Goal: Information Seeking & Learning: Learn about a topic

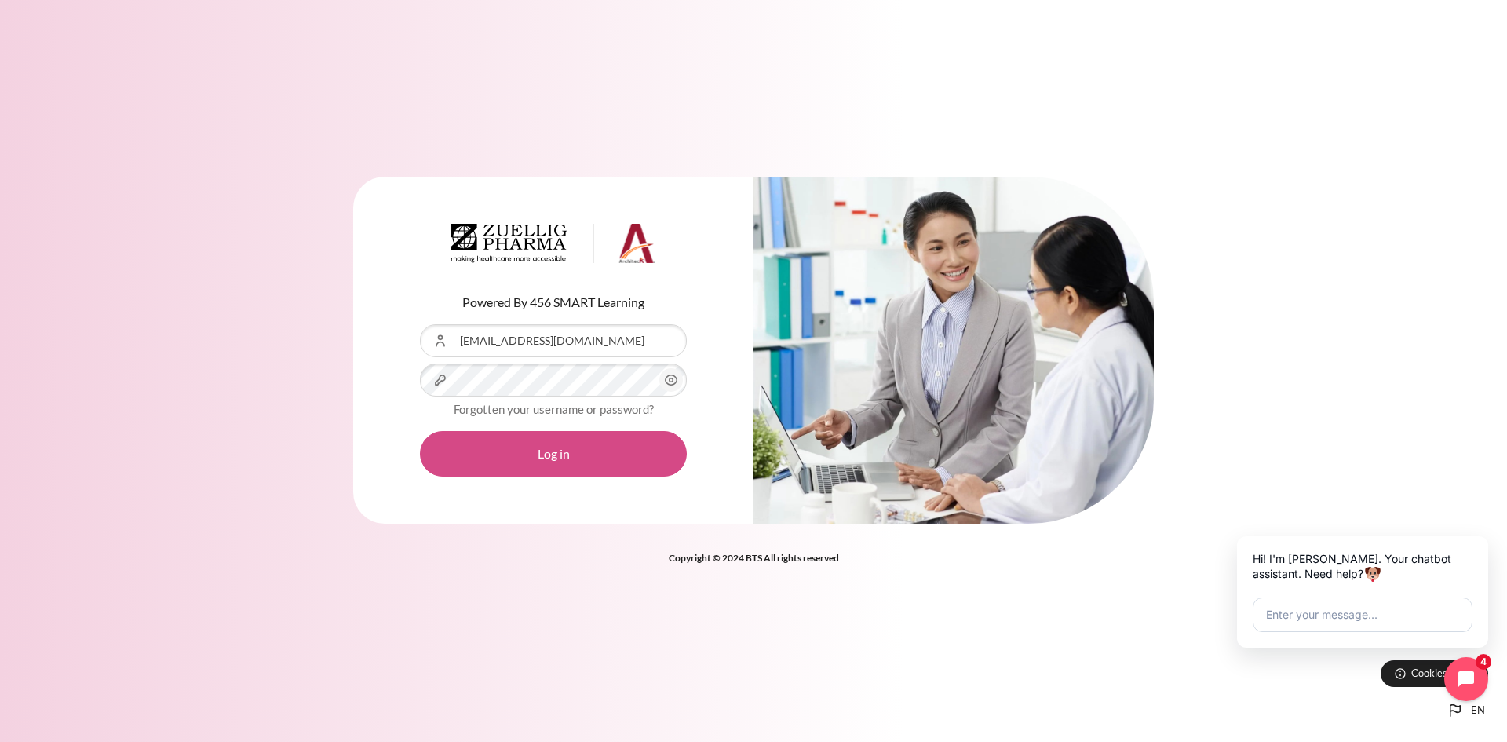
click at [474, 441] on button "Log in" at bounding box center [553, 454] width 267 height 46
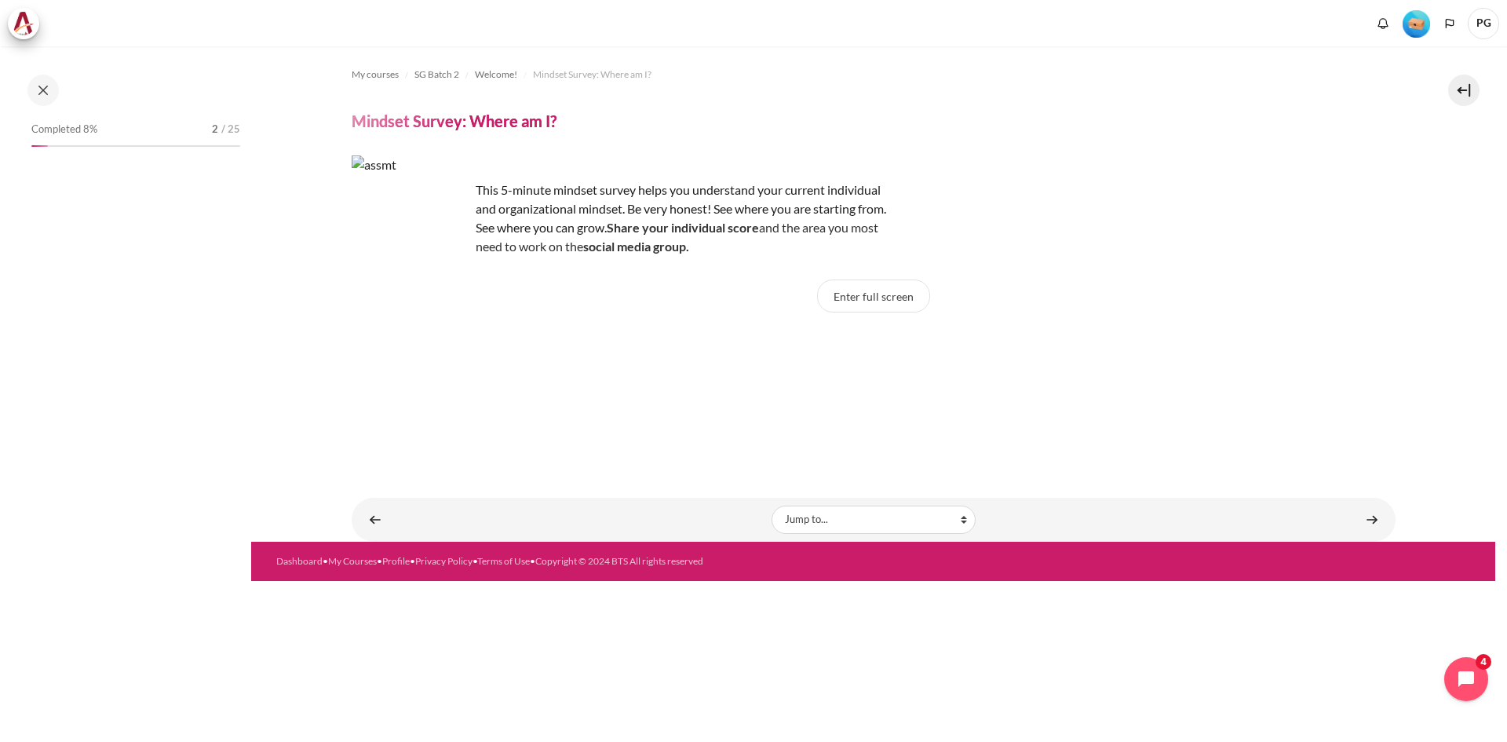
click at [1372, 513] on link "Content" at bounding box center [1371, 519] width 31 height 31
click at [1370, 520] on link "Content" at bounding box center [1371, 519] width 31 height 31
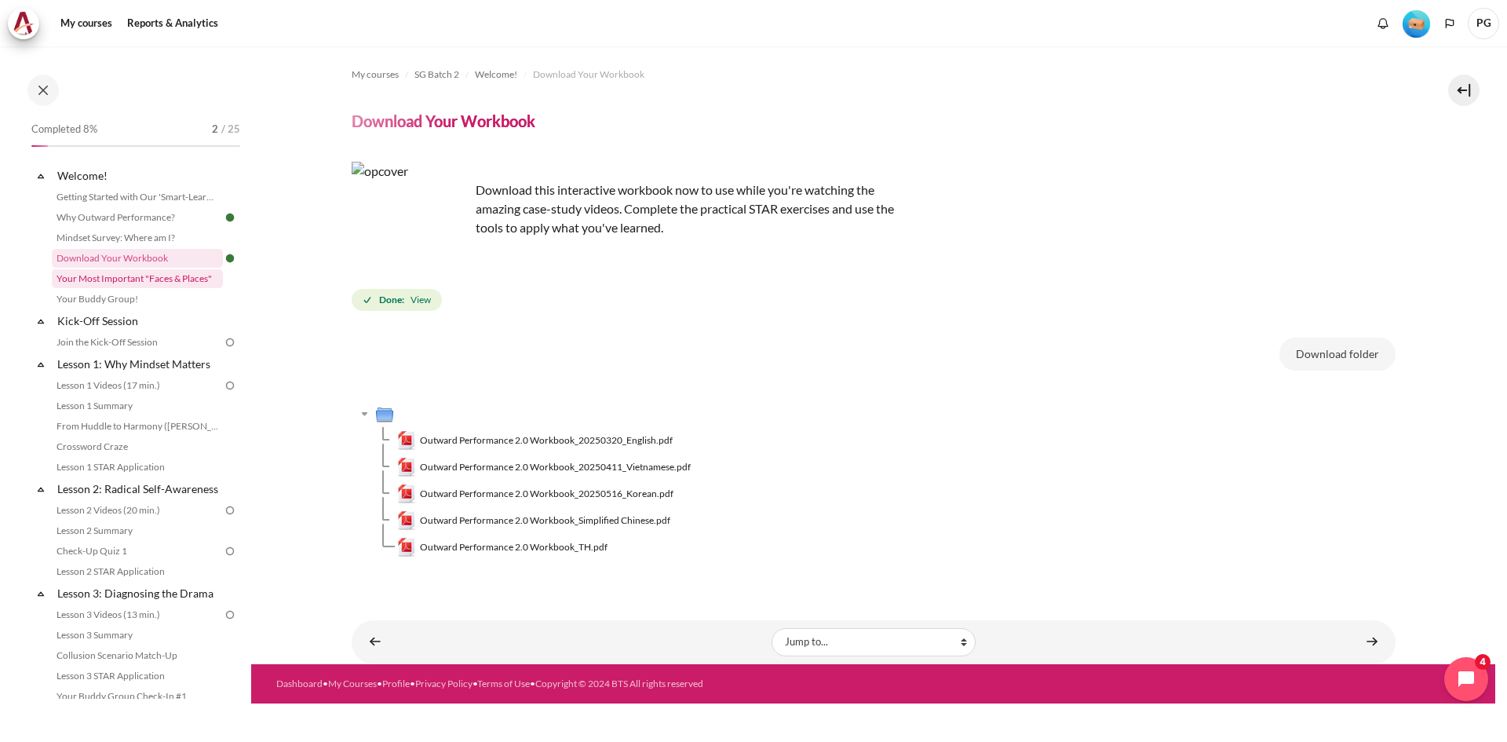
click at [159, 286] on link "Your Most Important "Faces & Places"" at bounding box center [137, 278] width 171 height 19
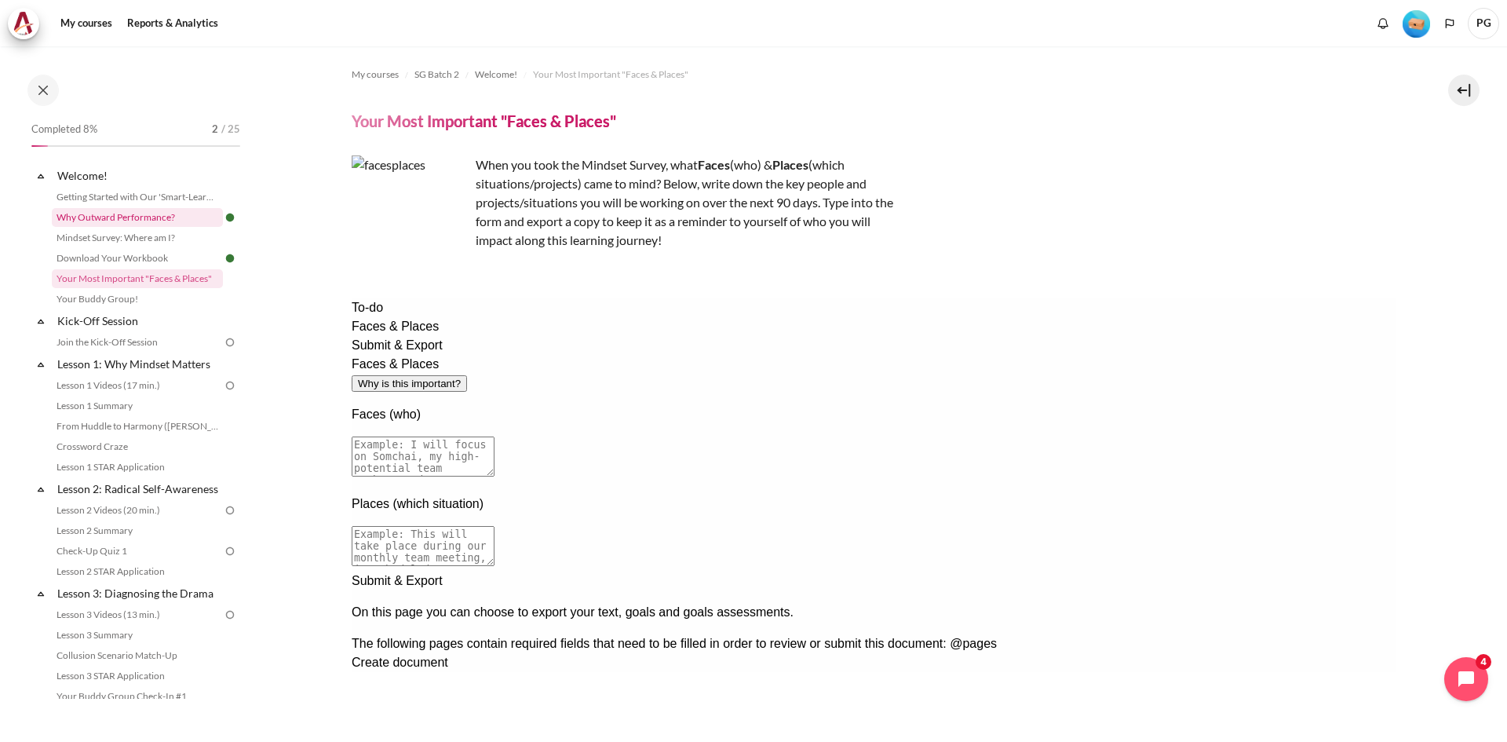
click at [151, 217] on link "Why Outward Performance?" at bounding box center [137, 217] width 171 height 19
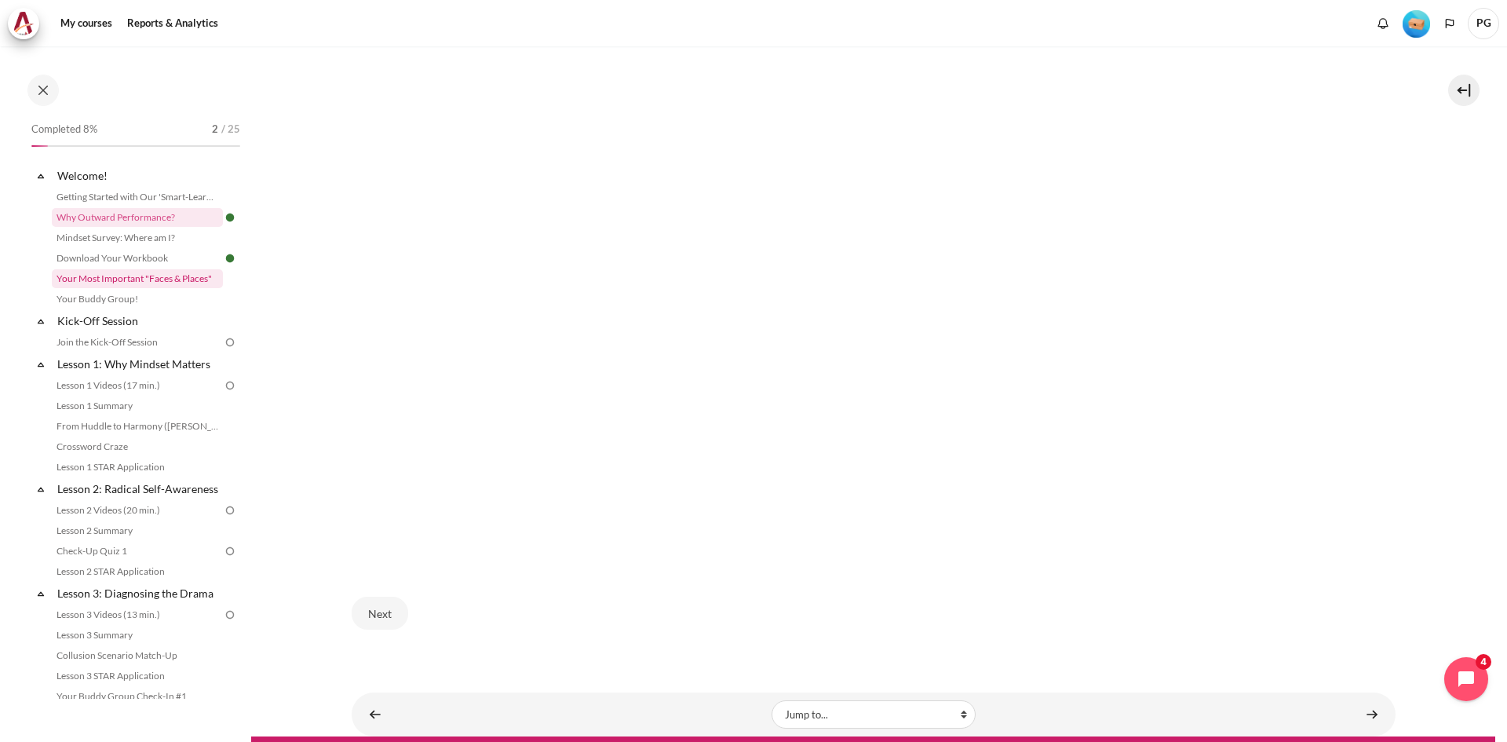
click at [181, 274] on link "Your Most Important "Faces & Places"" at bounding box center [137, 278] width 171 height 19
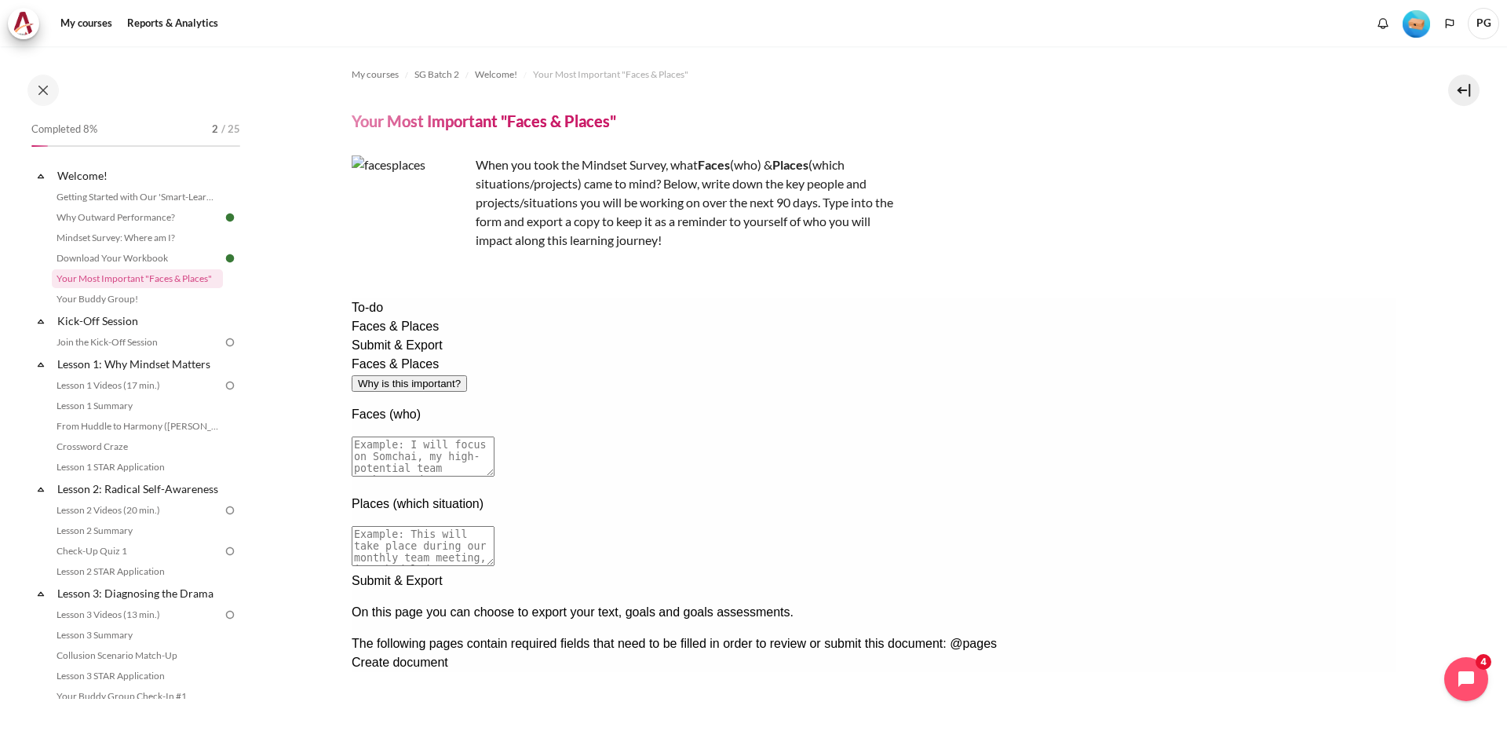
click at [494, 436] on textarea at bounding box center [422, 456] width 143 height 40
type textarea "i will focus on my senior team member, [GEOGRAPHIC_DATA]."
drag, startPoint x: 754, startPoint y: 378, endPoint x: 459, endPoint y: 374, distance: 295.1
click at [459, 374] on div "Faces & Places Why is this important? Faces (who) i will focus on my senior tea…" at bounding box center [873, 463] width 1044 height 217
paste textarea "i will focus on my senior team member, [GEOGRAPHIC_DATA]."
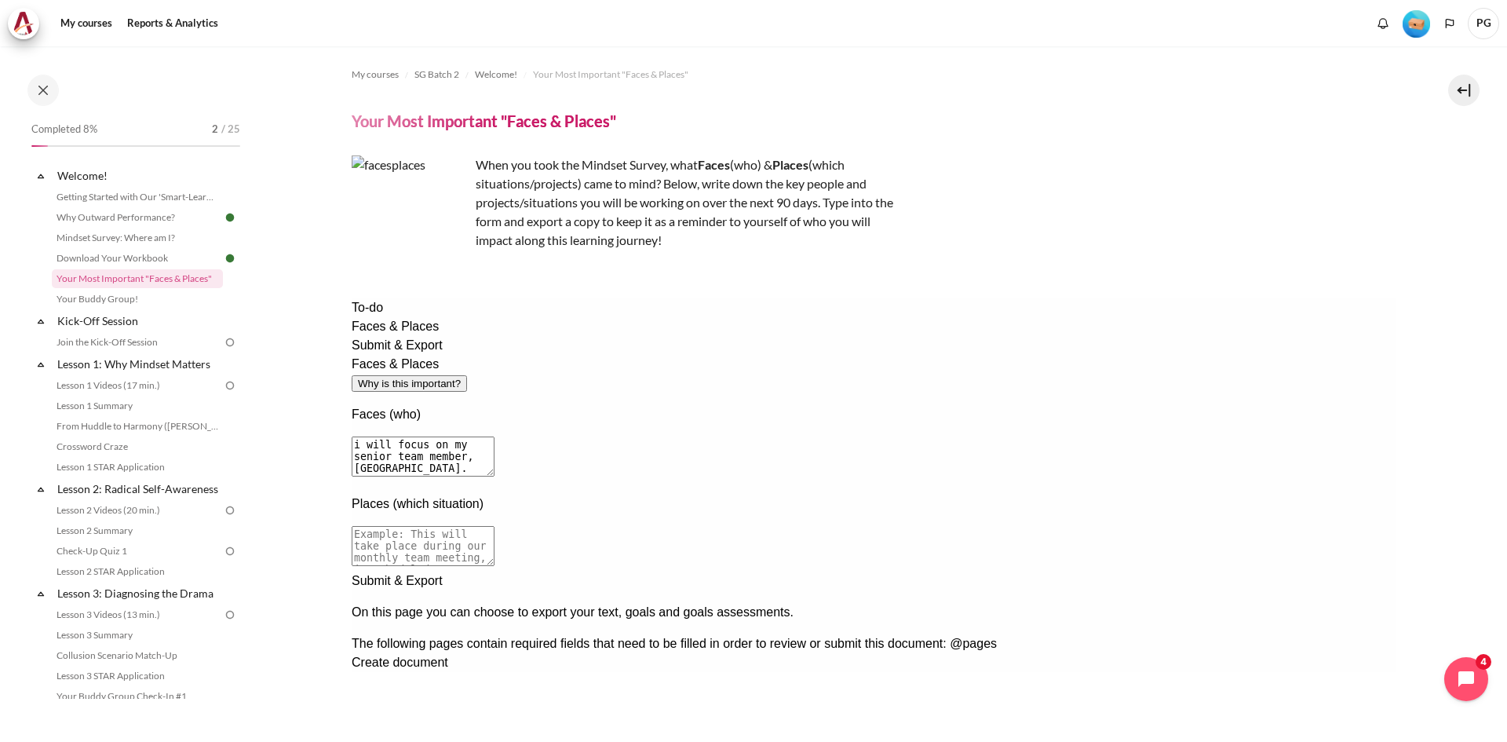
type textarea "i will focus on my senior team member, [GEOGRAPHIC_DATA]."
click at [494, 436] on textarea at bounding box center [422, 456] width 143 height 40
paste textarea "i will focus on my senior team member, [GEOGRAPHIC_DATA]."
click at [478, 436] on textarea "i will focus on my senior team member, [PERSON_NAME], who require further devel…" at bounding box center [422, 456] width 143 height 40
type textarea "I will focus on my senior team member, [PERSON_NAME], who require further devel…"
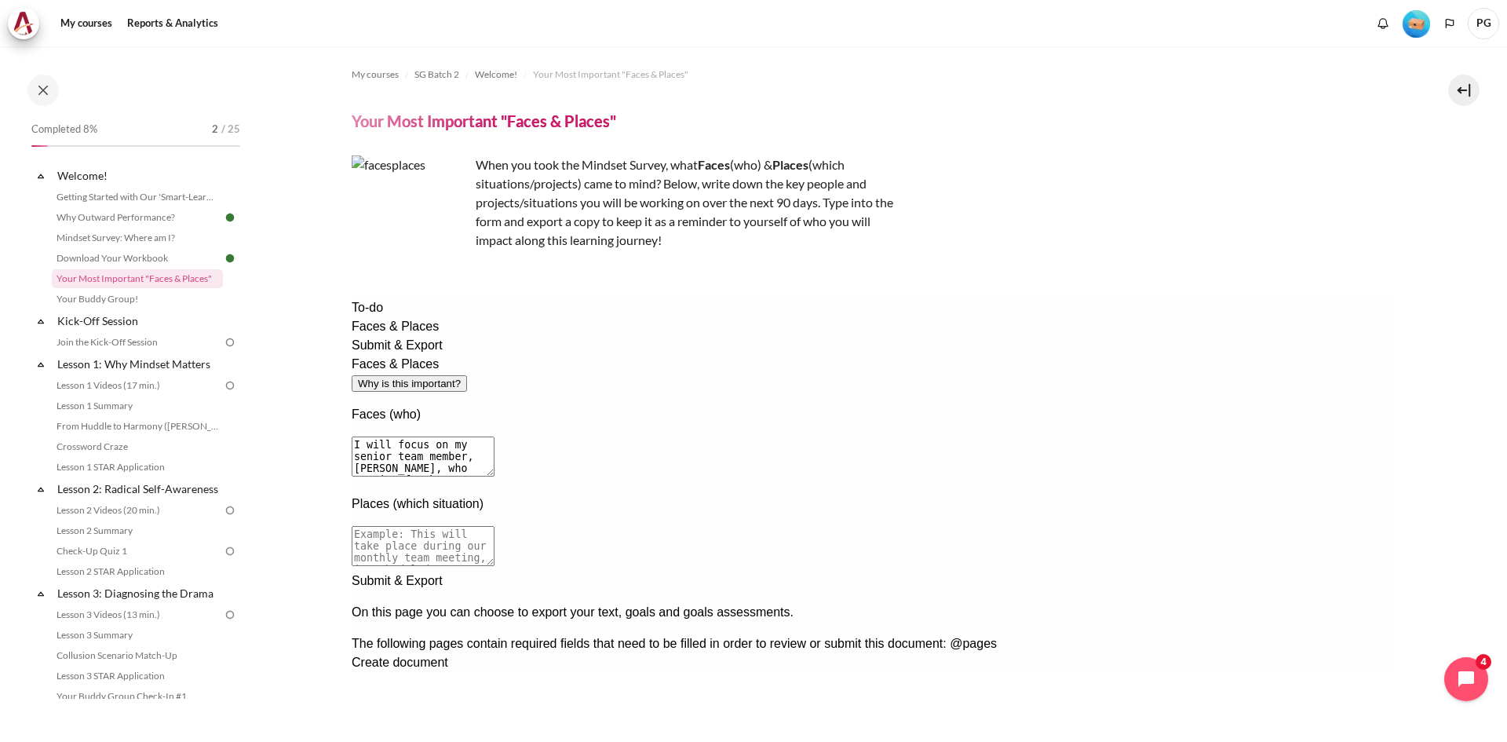
click at [494, 526] on textarea at bounding box center [422, 546] width 143 height 40
type textarea "t"
click at [1272, 571] on div "Next documentation step" at bounding box center [873, 571] width 1044 height 0
click at [1241, 672] on div "Previous documentation step" at bounding box center [873, 672] width 1044 height 0
click at [494, 526] on textarea "This will take place during our catch up." at bounding box center [422, 546] width 143 height 40
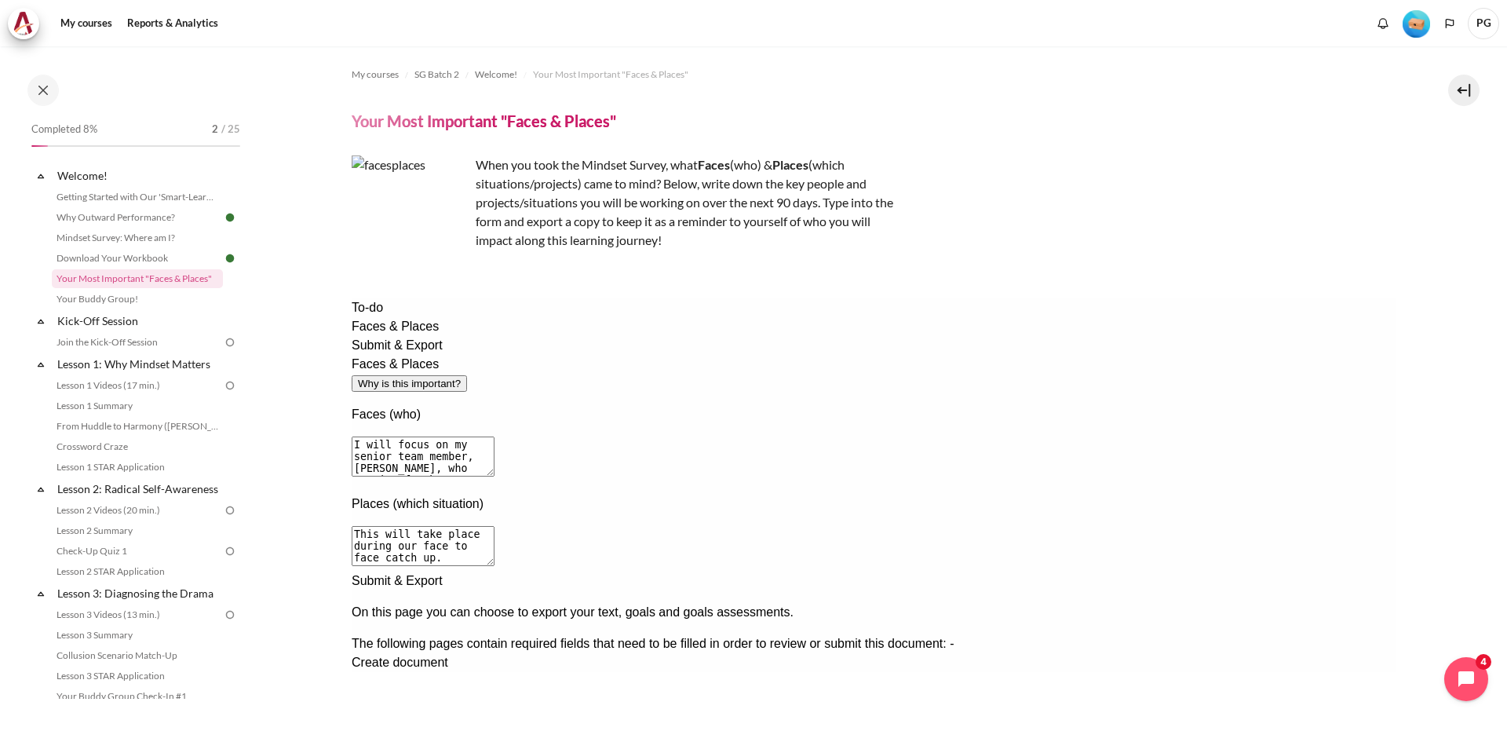
type textarea "This will take place during our face to face catch up."
click at [1264, 571] on div "Next documentation step" at bounding box center [873, 571] width 1044 height 0
click at [447, 655] on span "Create document" at bounding box center [399, 661] width 97 height 13
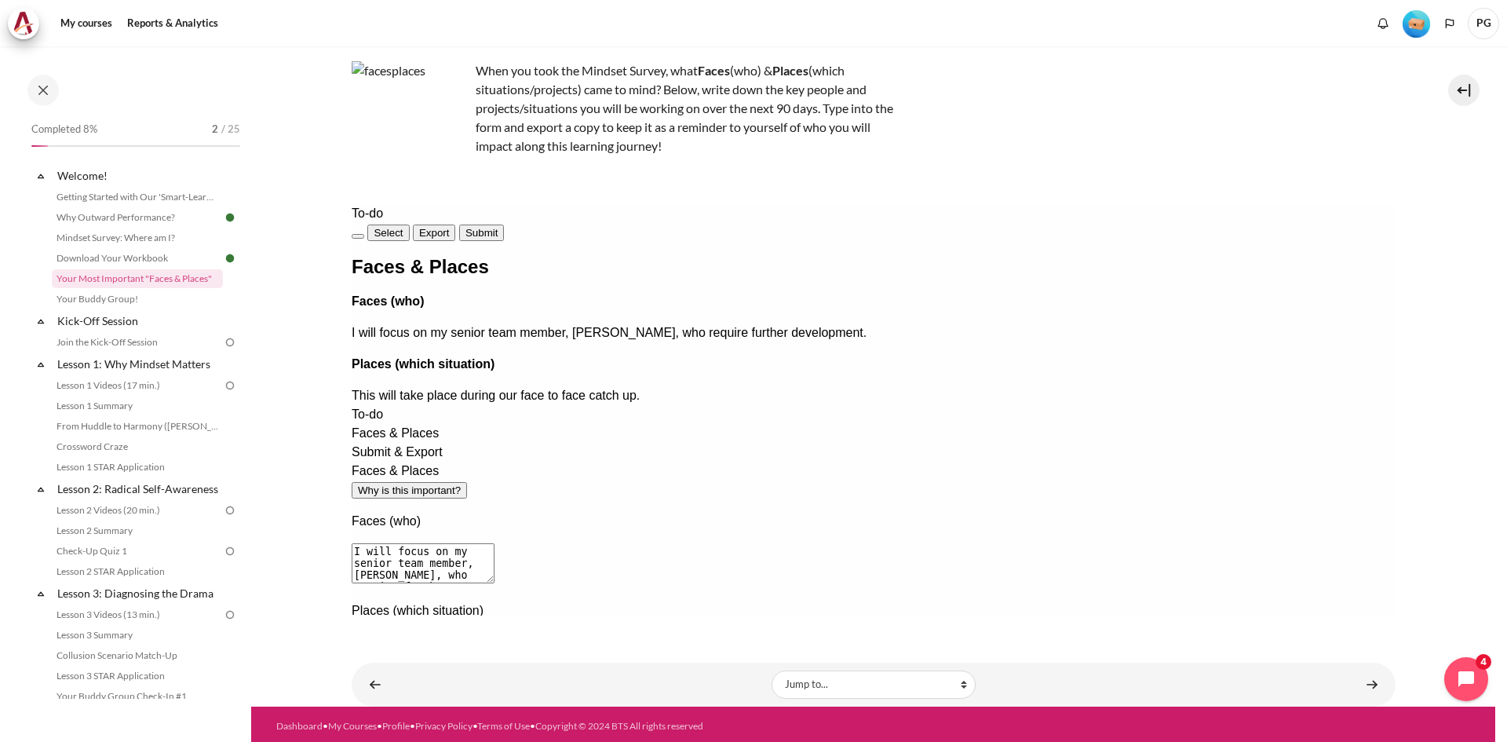
scroll to position [98, 0]
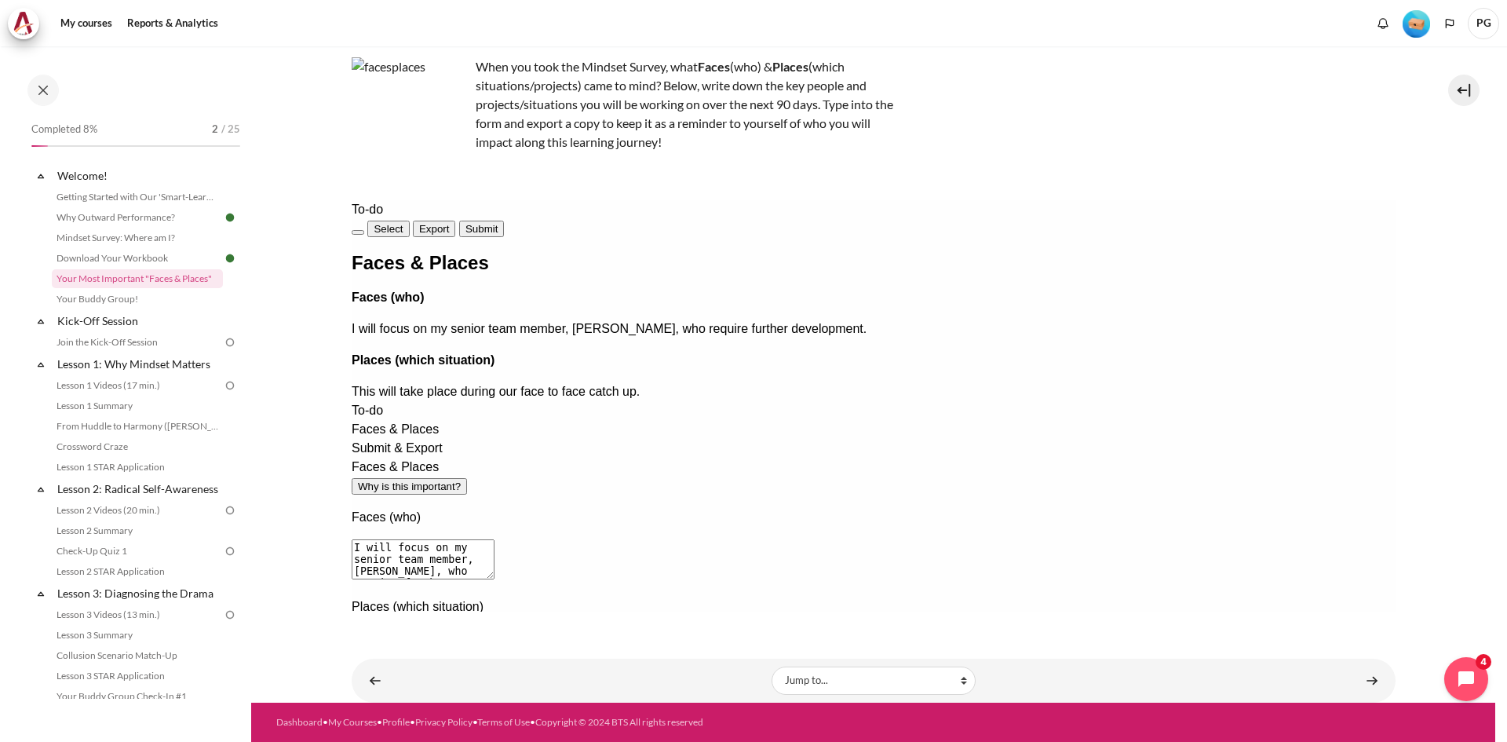
click at [363, 230] on button "Exit" at bounding box center [357, 232] width 13 height 5
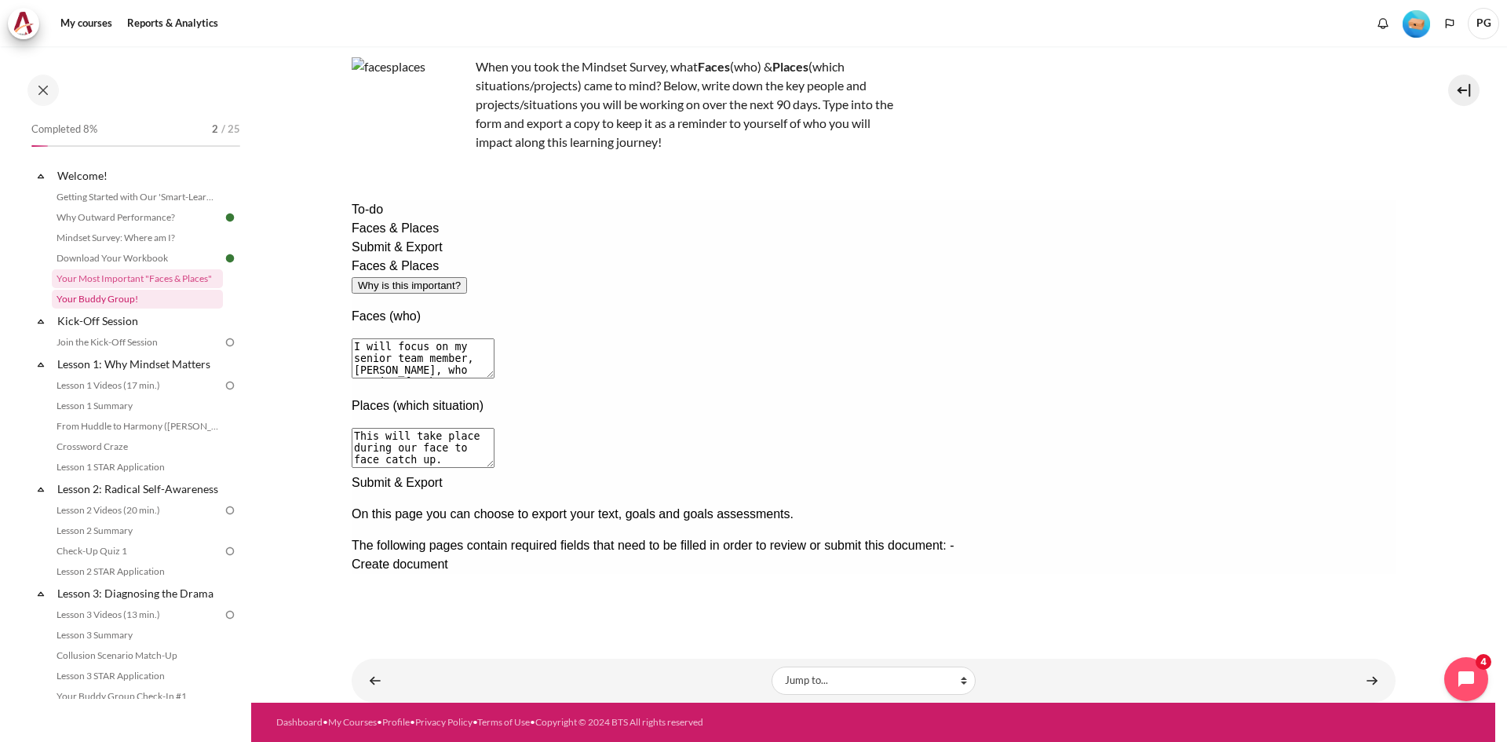
click at [95, 299] on link "Your Buddy Group!" at bounding box center [137, 299] width 171 height 19
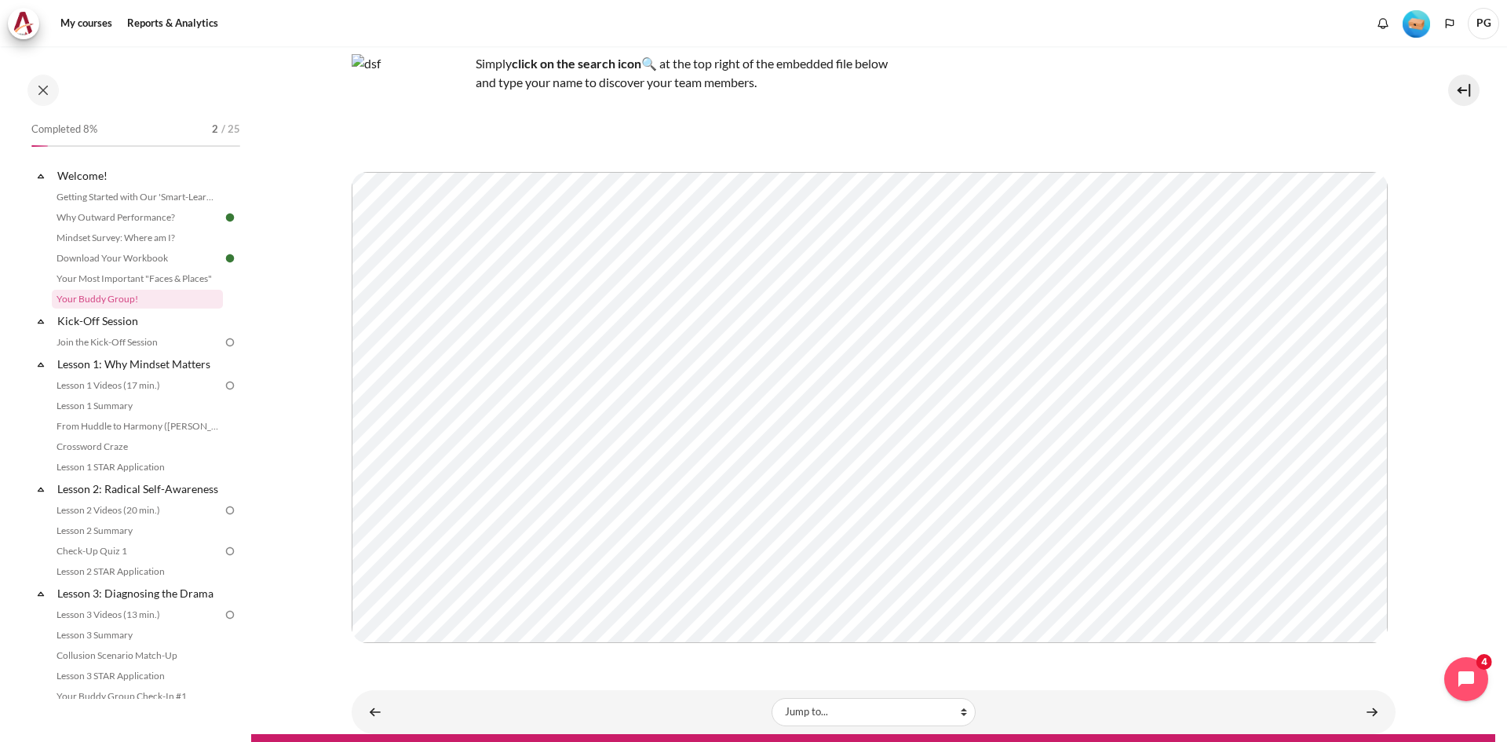
scroll to position [137, 0]
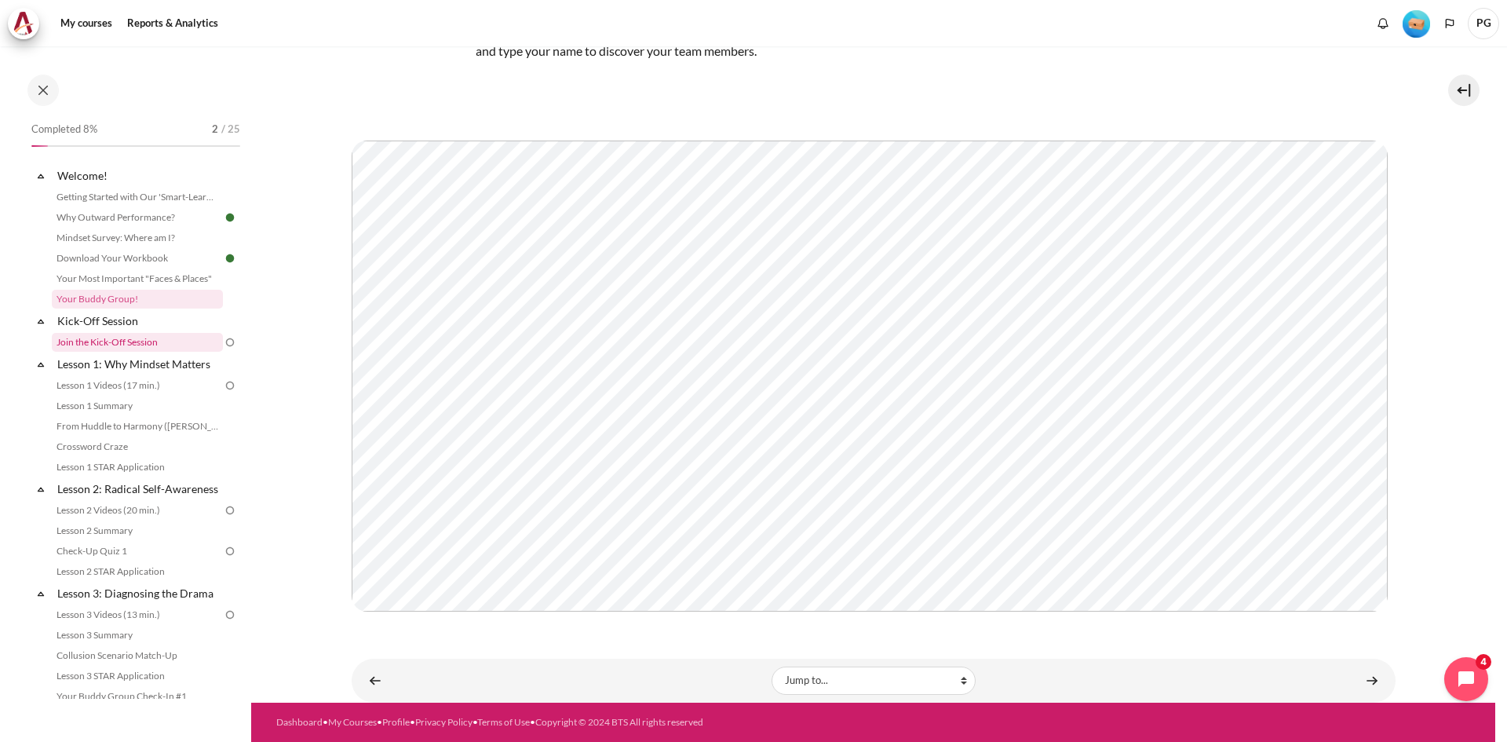
click at [64, 347] on link "Join the Kick-Off Session" at bounding box center [137, 342] width 171 height 19
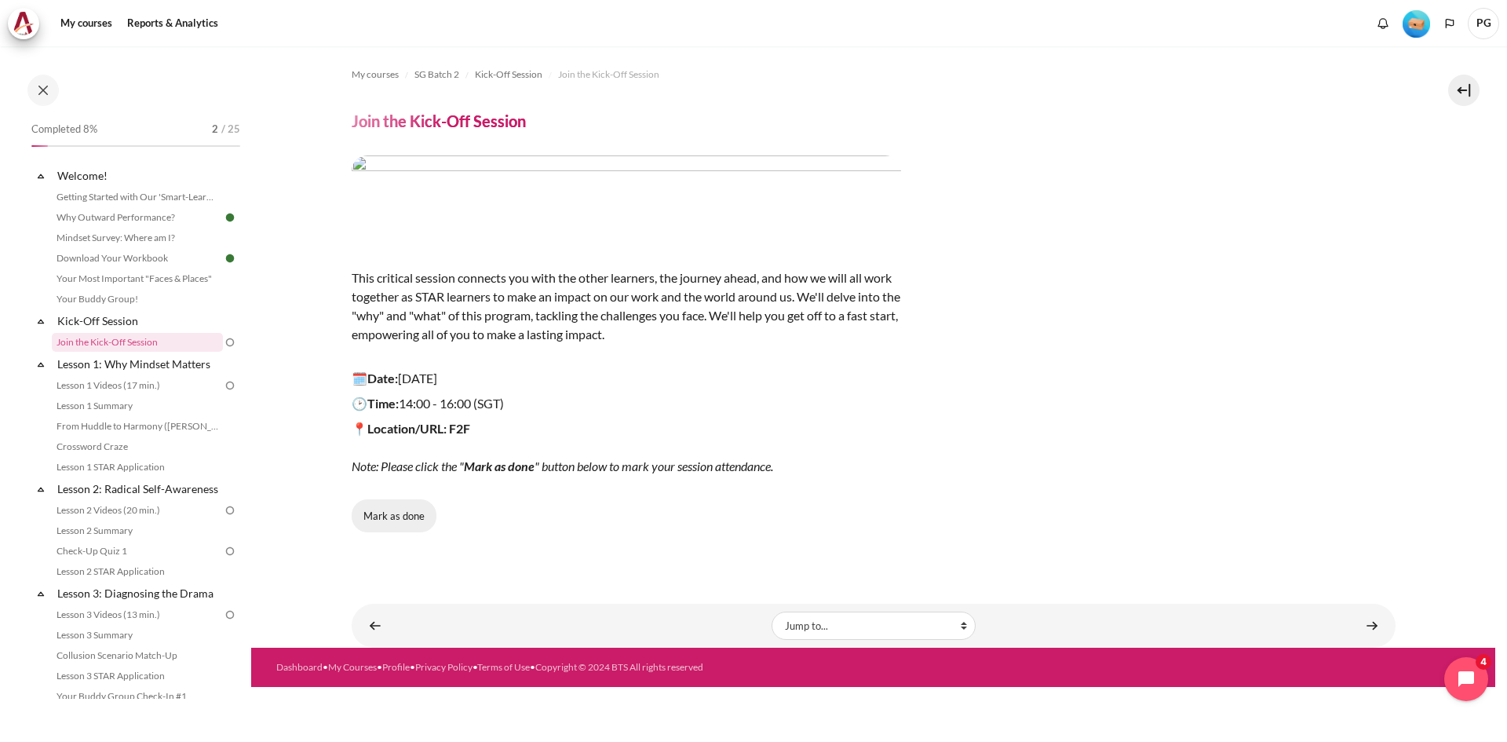
click at [386, 515] on button "Mark as done" at bounding box center [394, 515] width 85 height 33
click at [162, 380] on link "Lesson 1 Videos (17 min.)" at bounding box center [137, 385] width 171 height 19
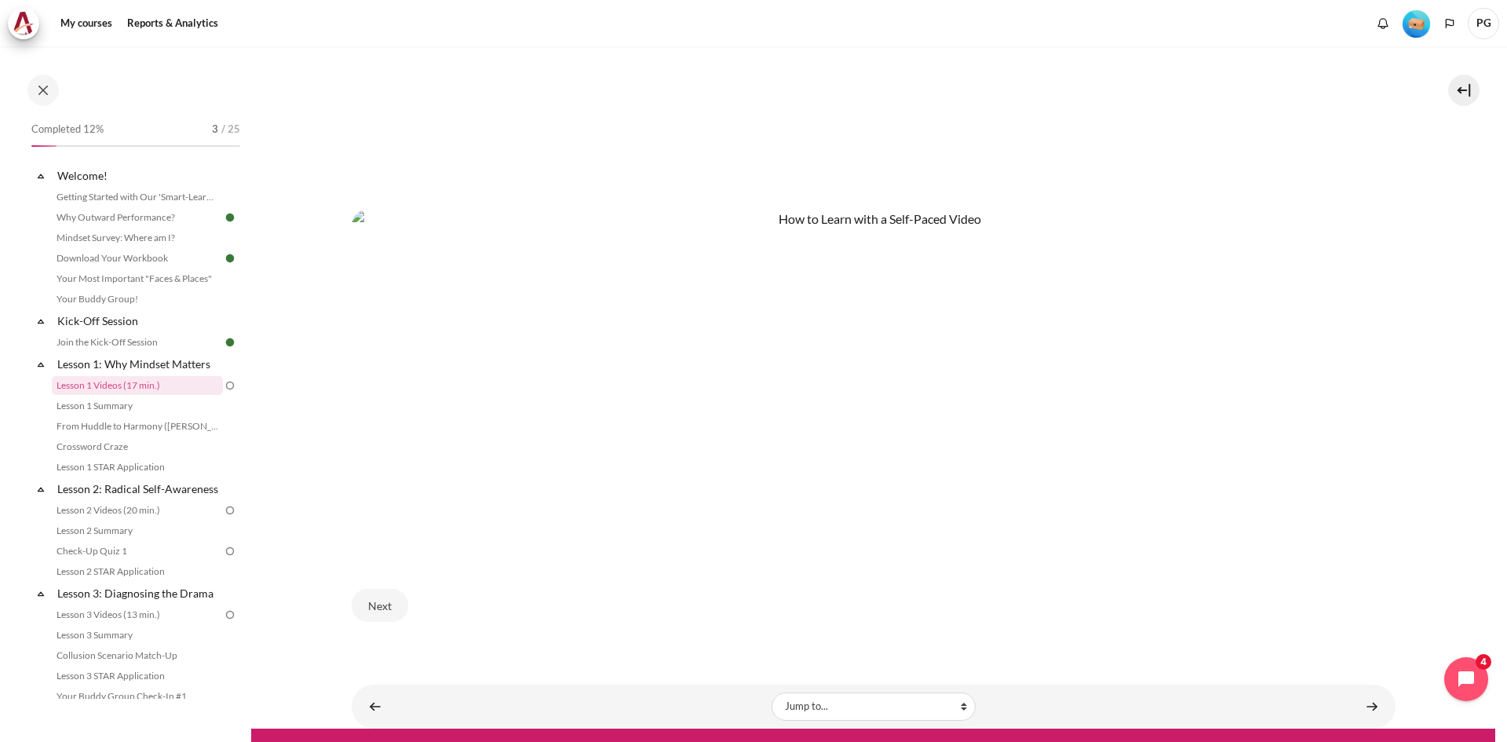
scroll to position [863, 0]
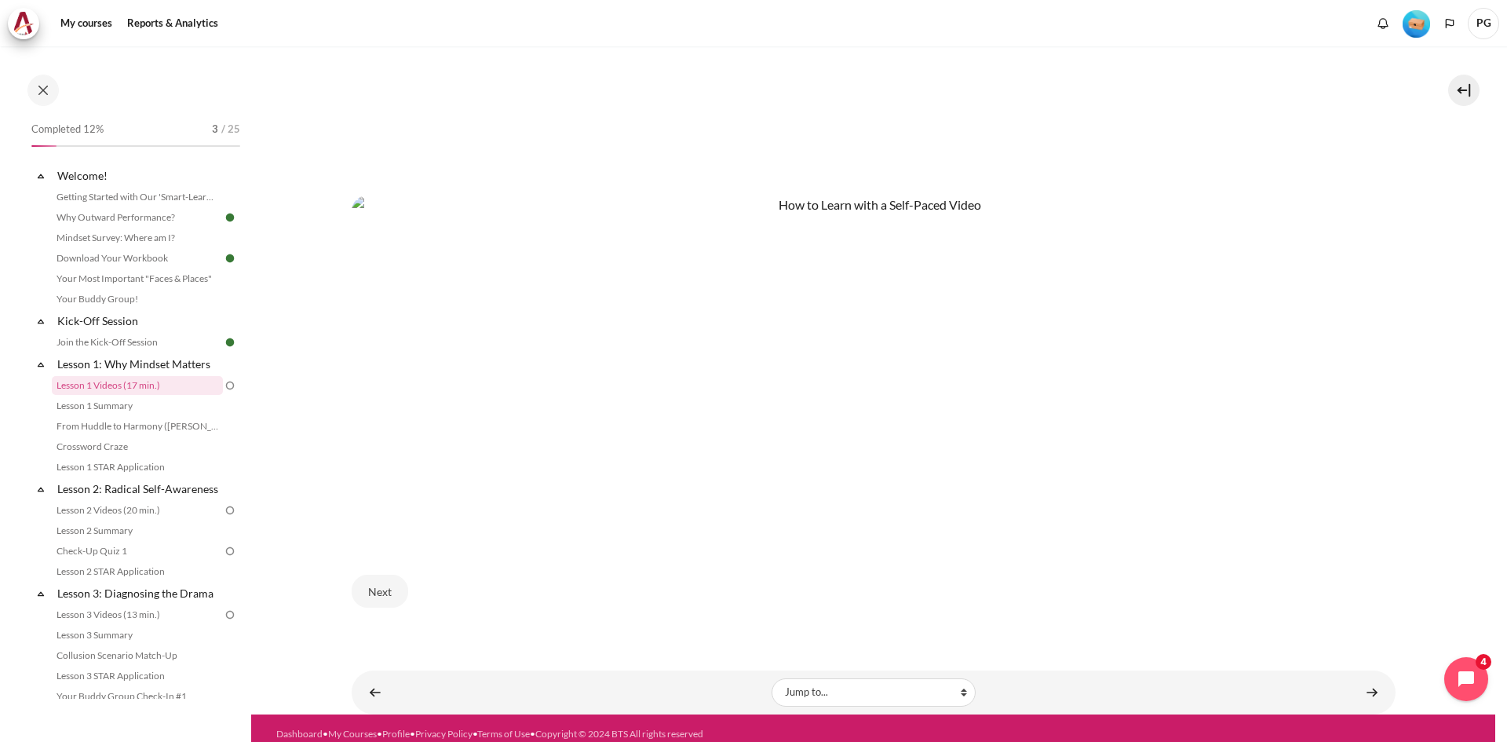
click at [604, 459] on img "Content" at bounding box center [874, 366] width 1044 height 342
click at [367, 589] on button "Next" at bounding box center [380, 590] width 57 height 33
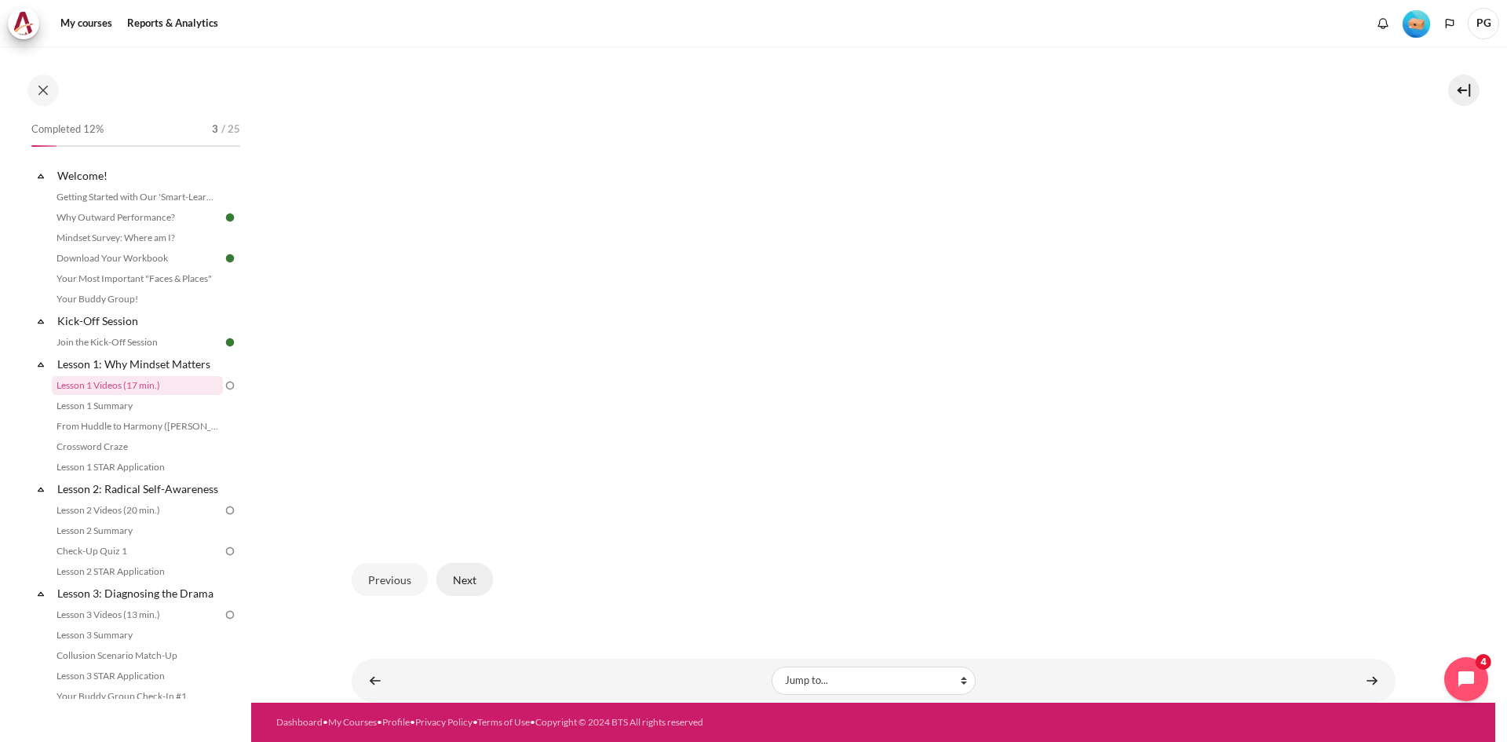
click at [465, 582] on button "Next" at bounding box center [464, 579] width 57 height 33
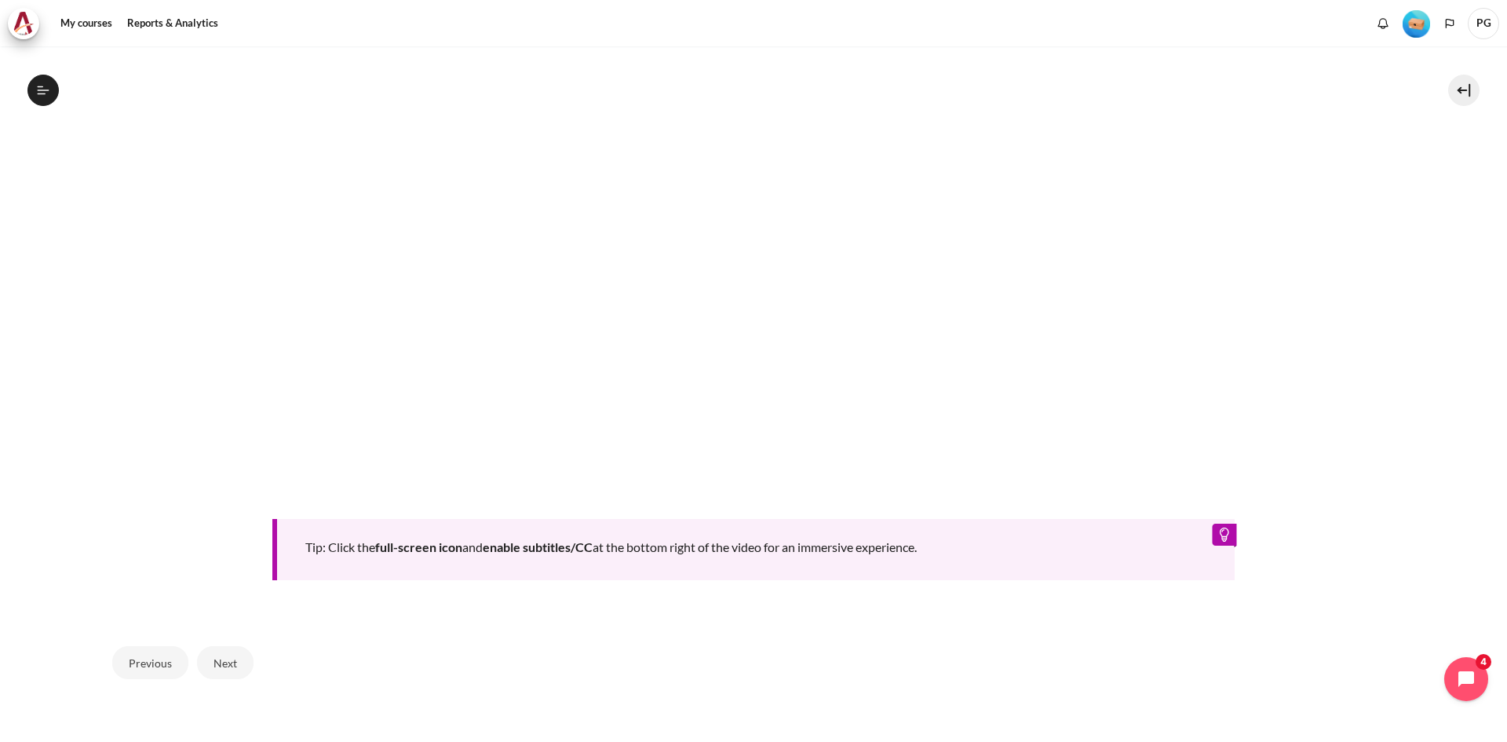
scroll to position [760, 0]
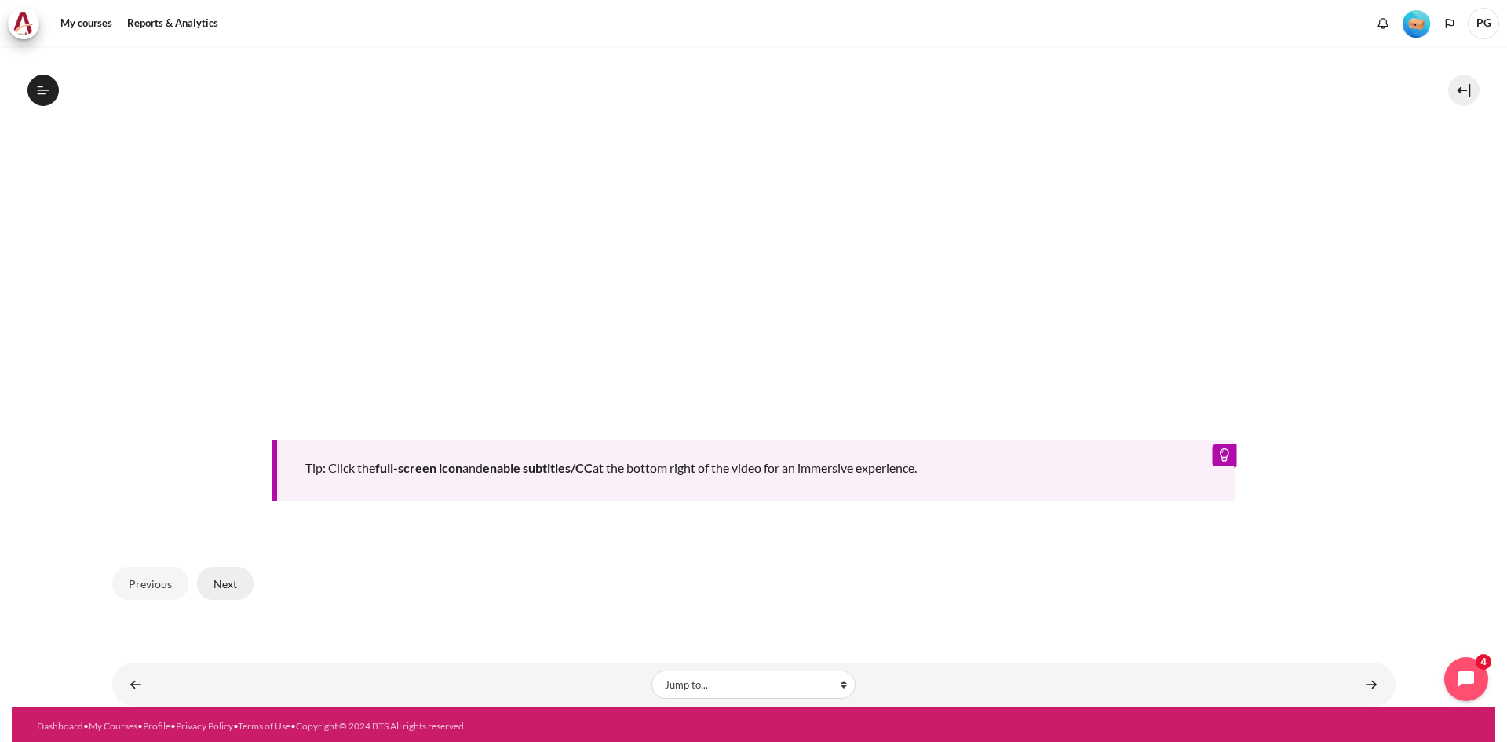
click at [226, 570] on button "Next" at bounding box center [225, 583] width 57 height 33
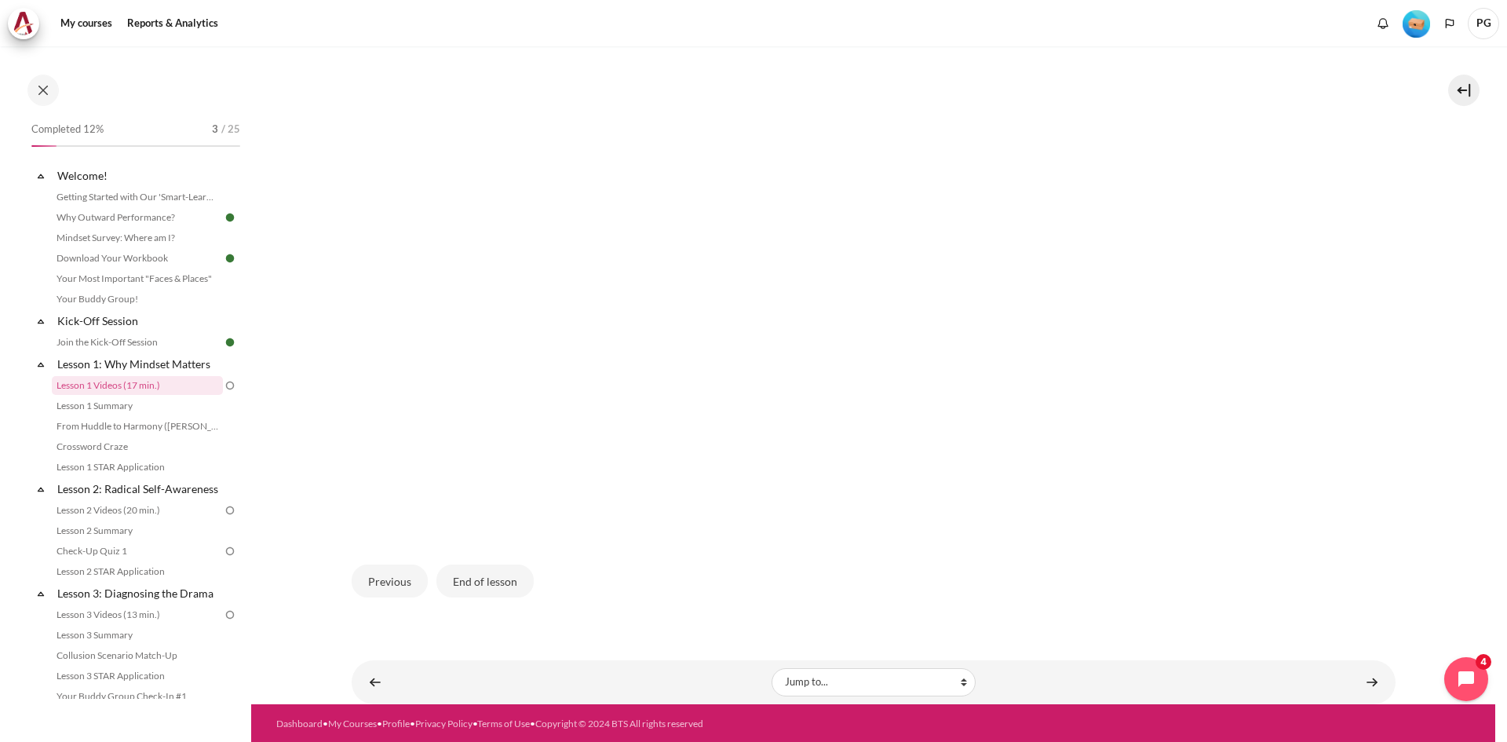
scroll to position [444, 0]
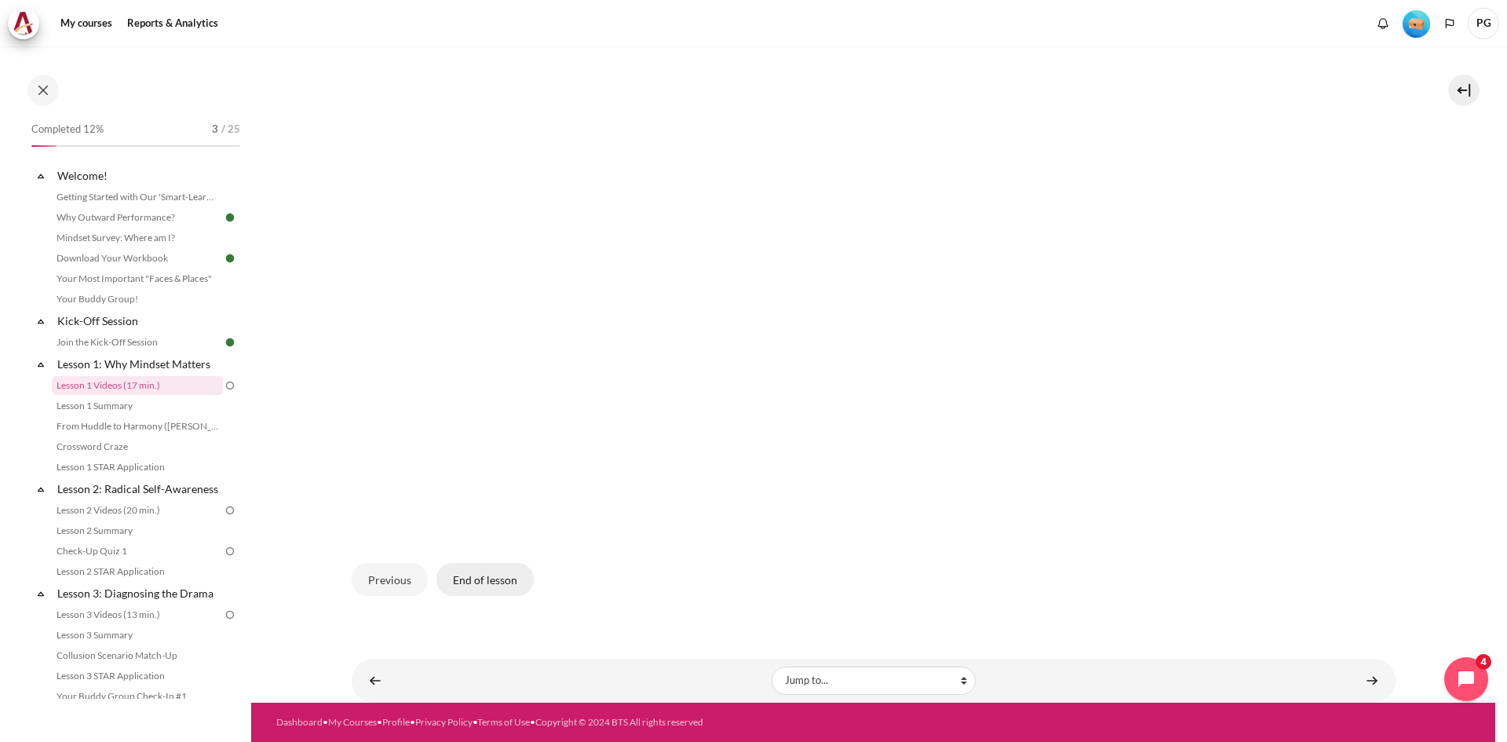
click at [476, 577] on button "End of lesson" at bounding box center [484, 579] width 97 height 33
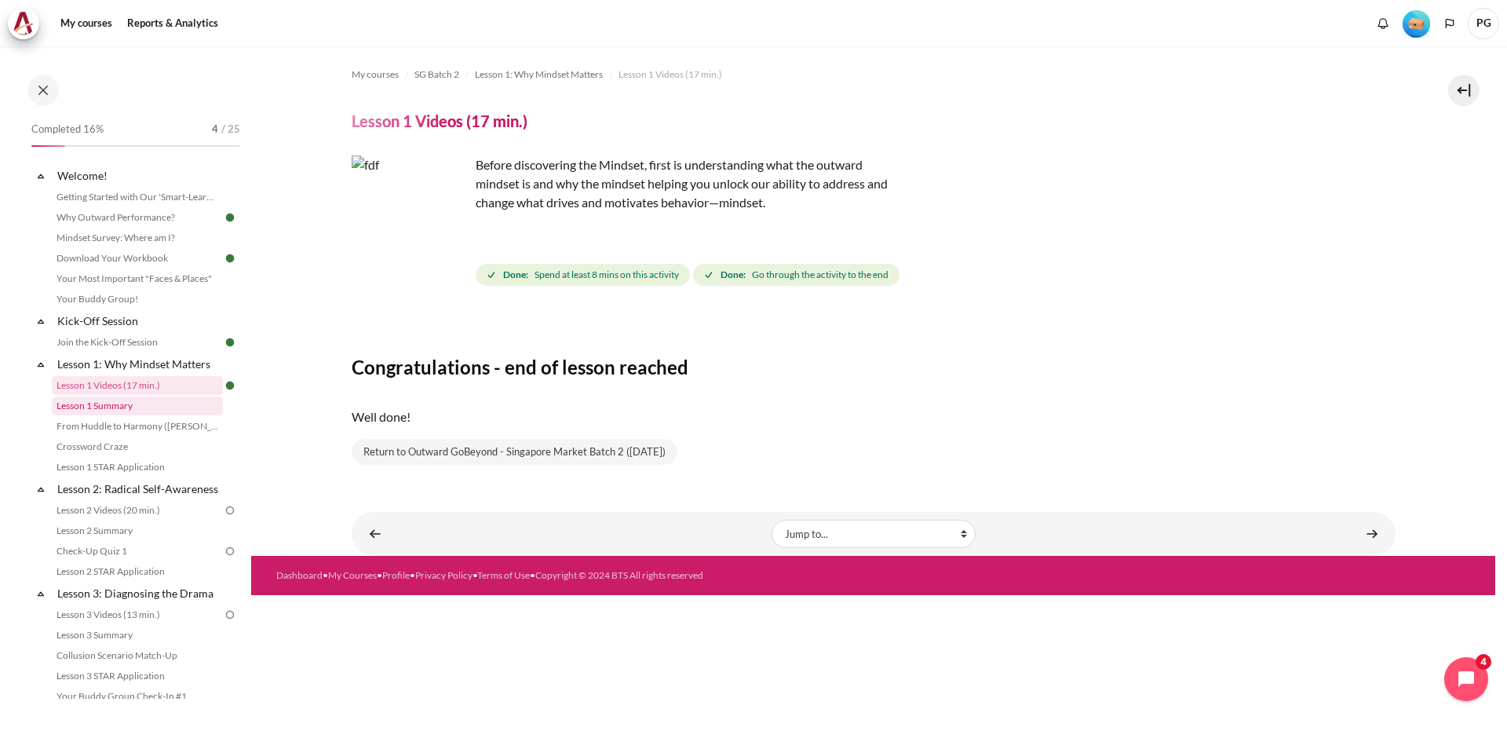
click at [154, 409] on link "Lesson 1 Summary" at bounding box center [137, 405] width 171 height 19
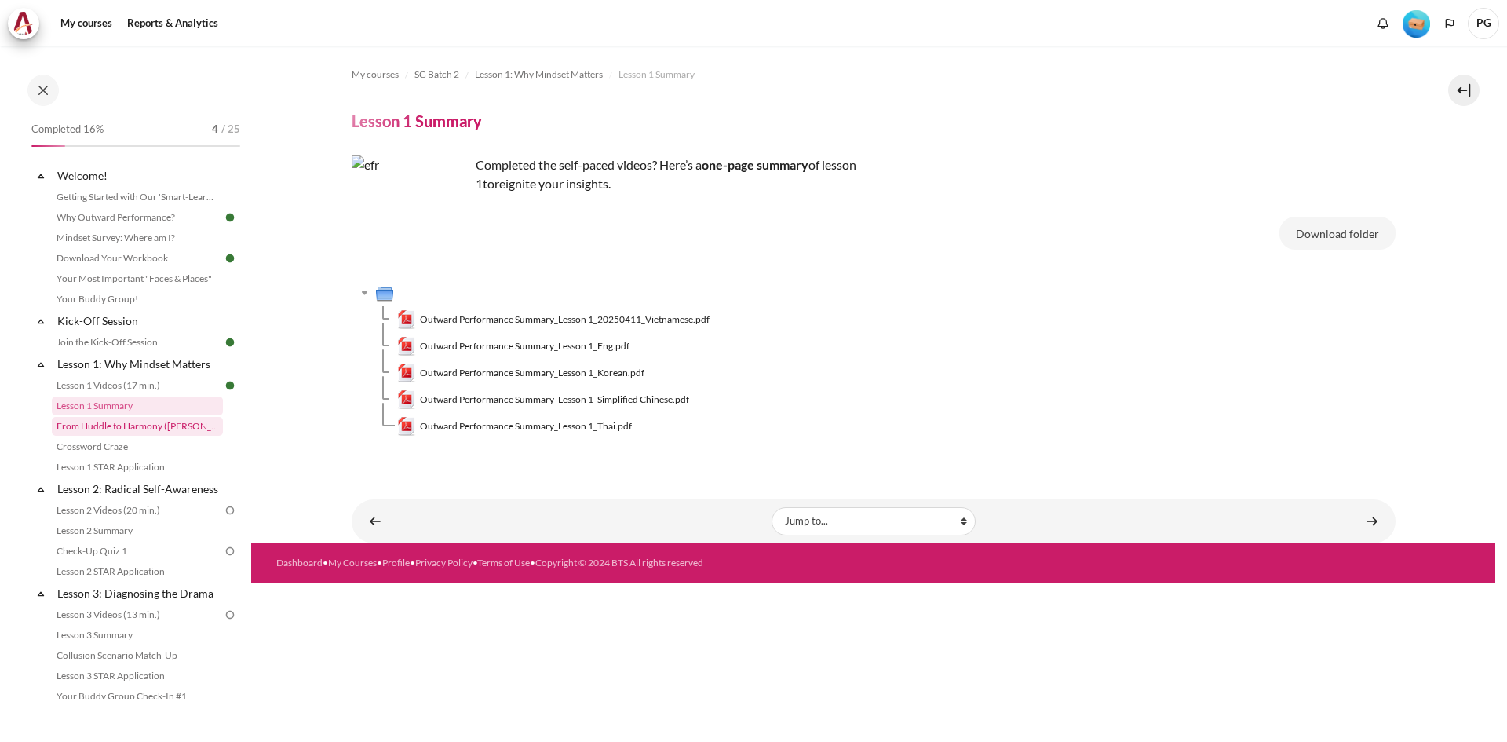
click at [165, 431] on link "From Huddle to Harmony ([PERSON_NAME]'s Story)" at bounding box center [137, 426] width 171 height 19
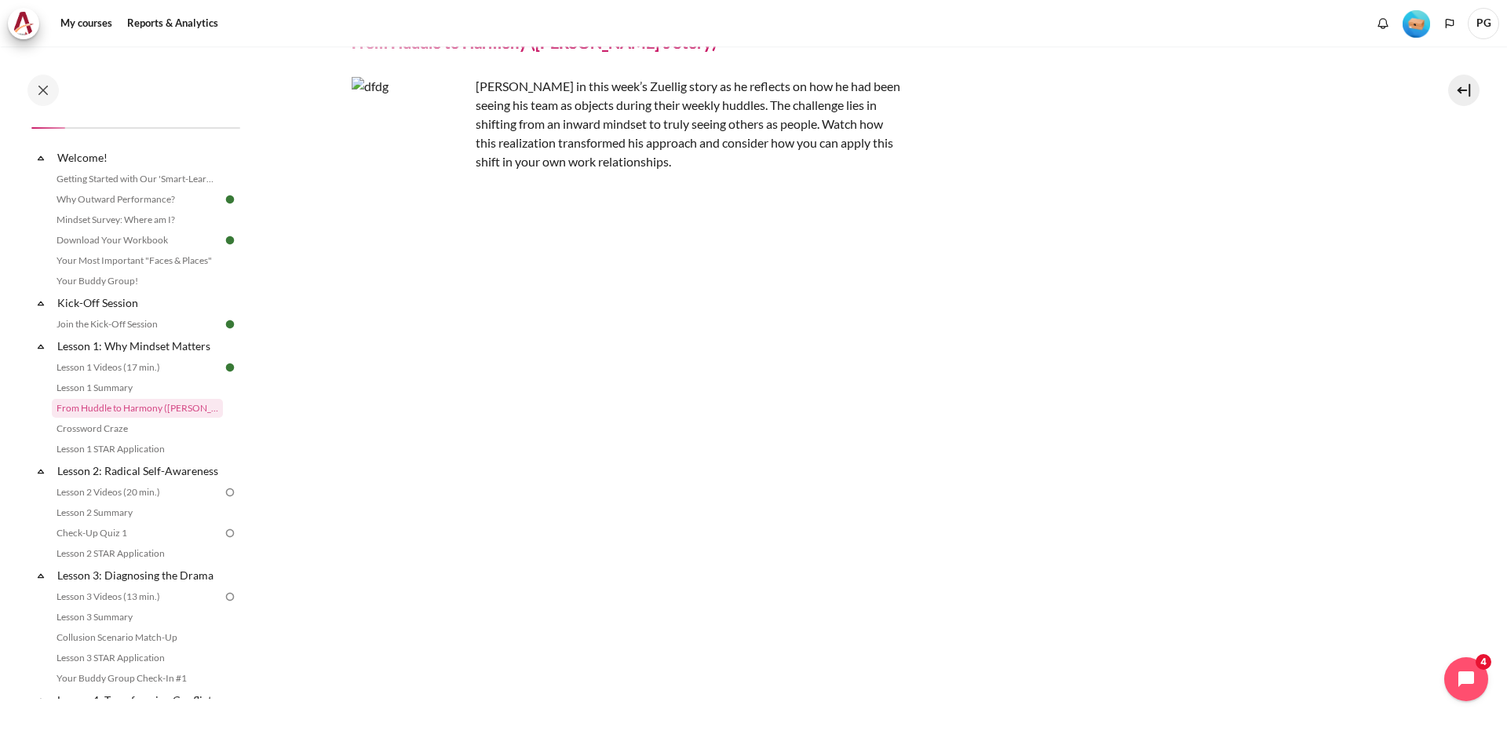
scroll to position [157, 0]
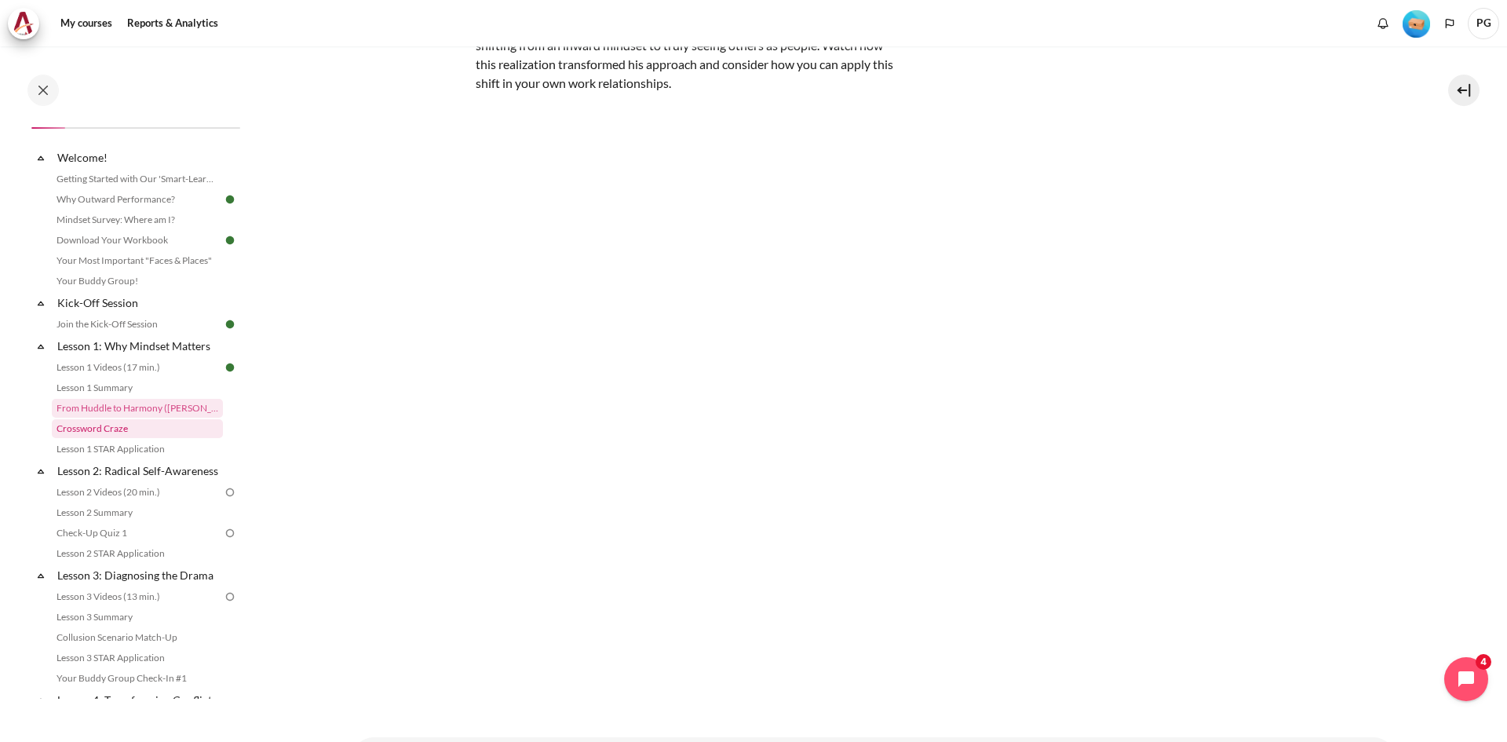
click at [160, 426] on link "Crossword Craze" at bounding box center [137, 428] width 171 height 19
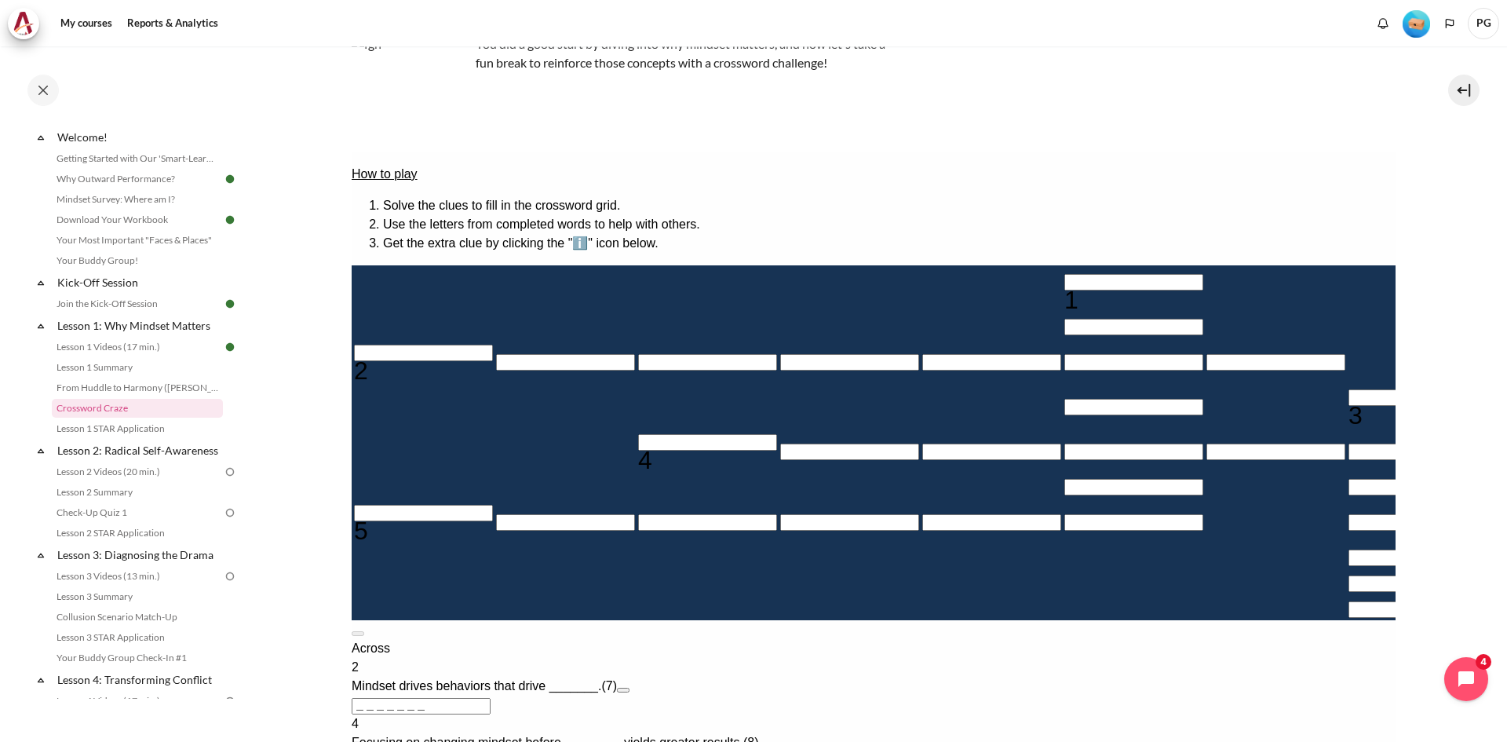
scroll to position [157, 0]
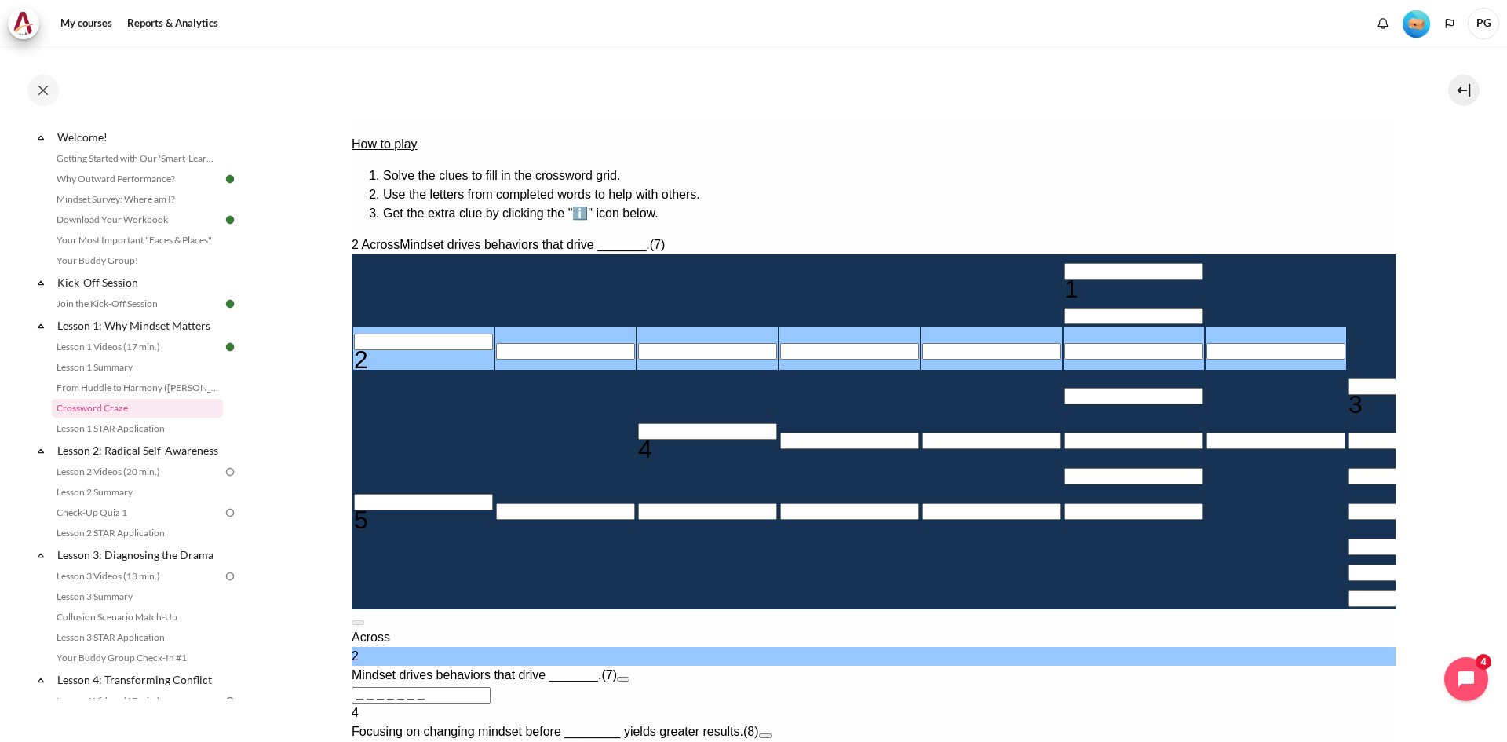
click at [490, 687] on input "＿＿＿＿＿＿＿" at bounding box center [420, 695] width 139 height 16
click at [629, 677] on button "Open extra clue for 2 Across. Mindset drives behaviors that drive _______." at bounding box center [622, 679] width 13 height 5
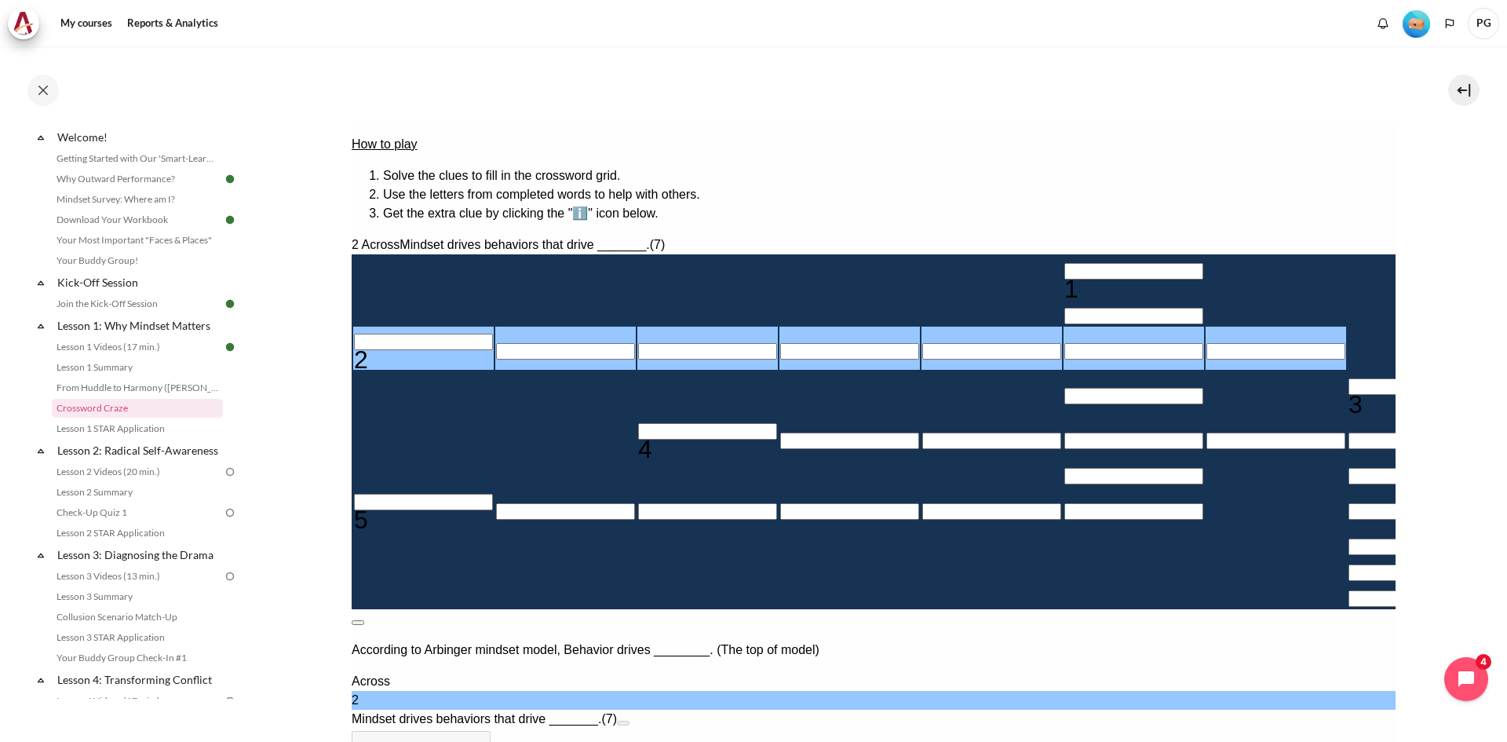
click at [363, 620] on button at bounding box center [357, 622] width 13 height 5
click at [490, 731] on input "＿＿＿＿＿＿＿" at bounding box center [420, 739] width 139 height 16
